Goal: Transaction & Acquisition: Purchase product/service

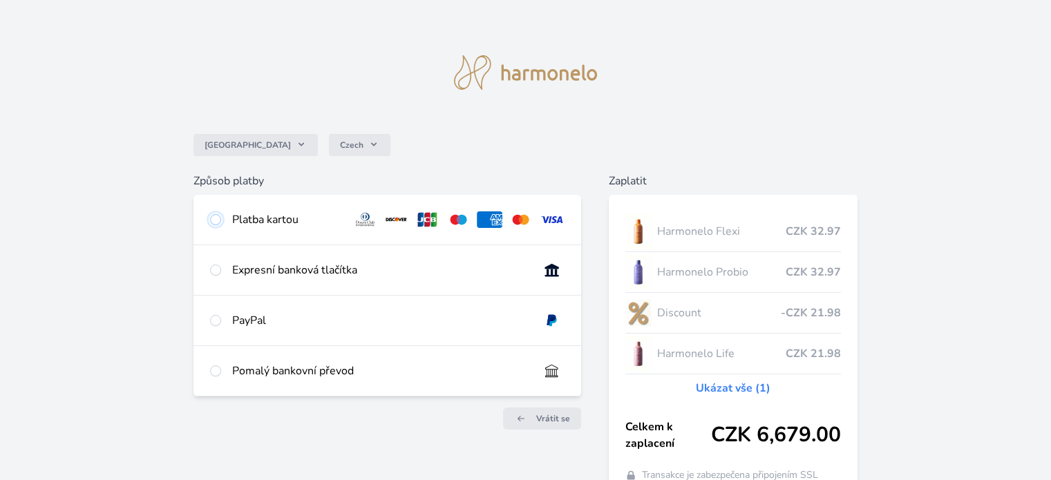
click at [214, 218] on input "radio" at bounding box center [215, 219] width 11 height 11
radio input "true"
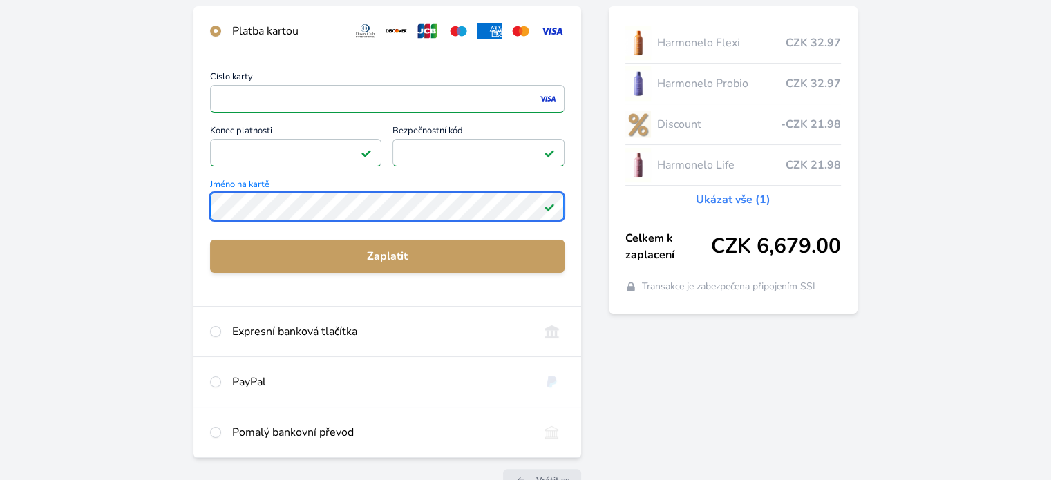
scroll to position [134, 0]
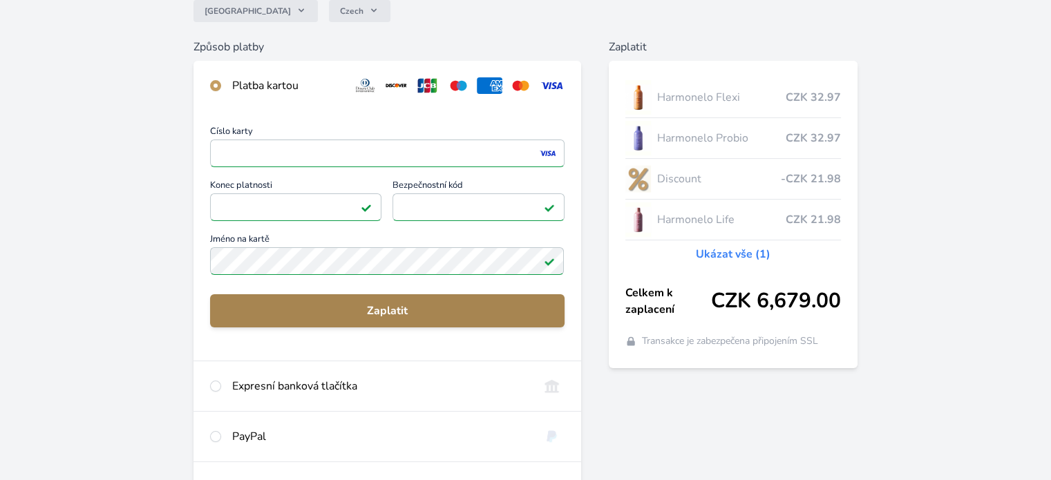
click at [321, 312] on span "Zaplatit" at bounding box center [387, 311] width 332 height 17
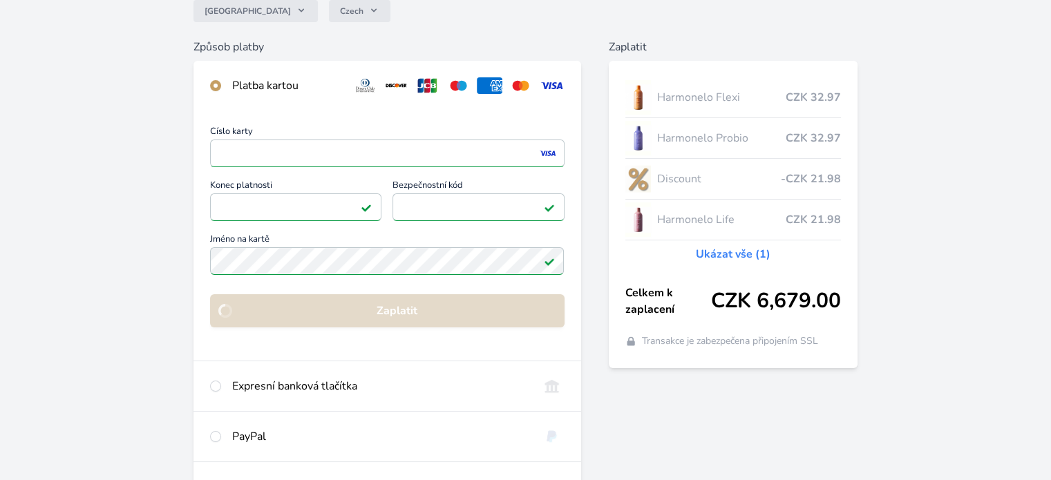
scroll to position [120, 0]
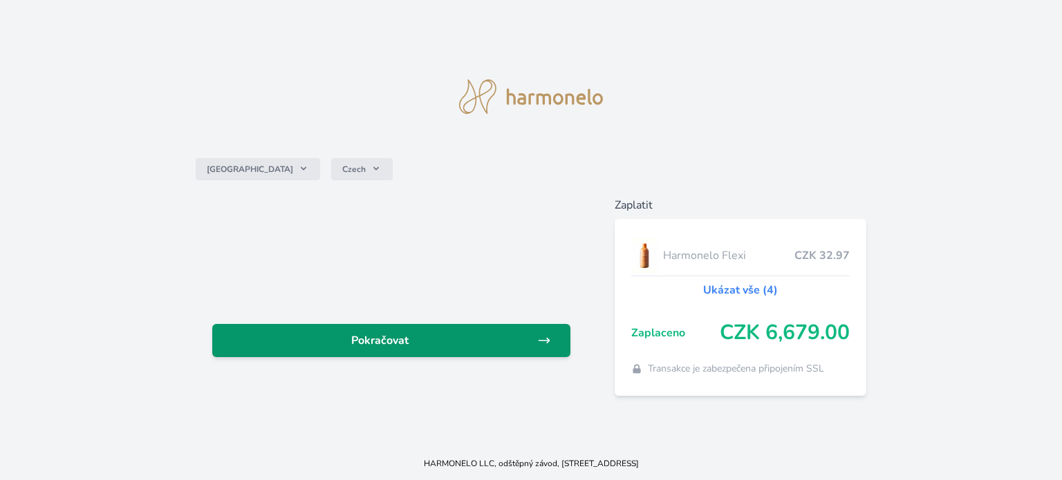
click at [360, 339] on span "Pokračovat" at bounding box center [380, 340] width 314 height 17
